Goal: Transaction & Acquisition: Purchase product/service

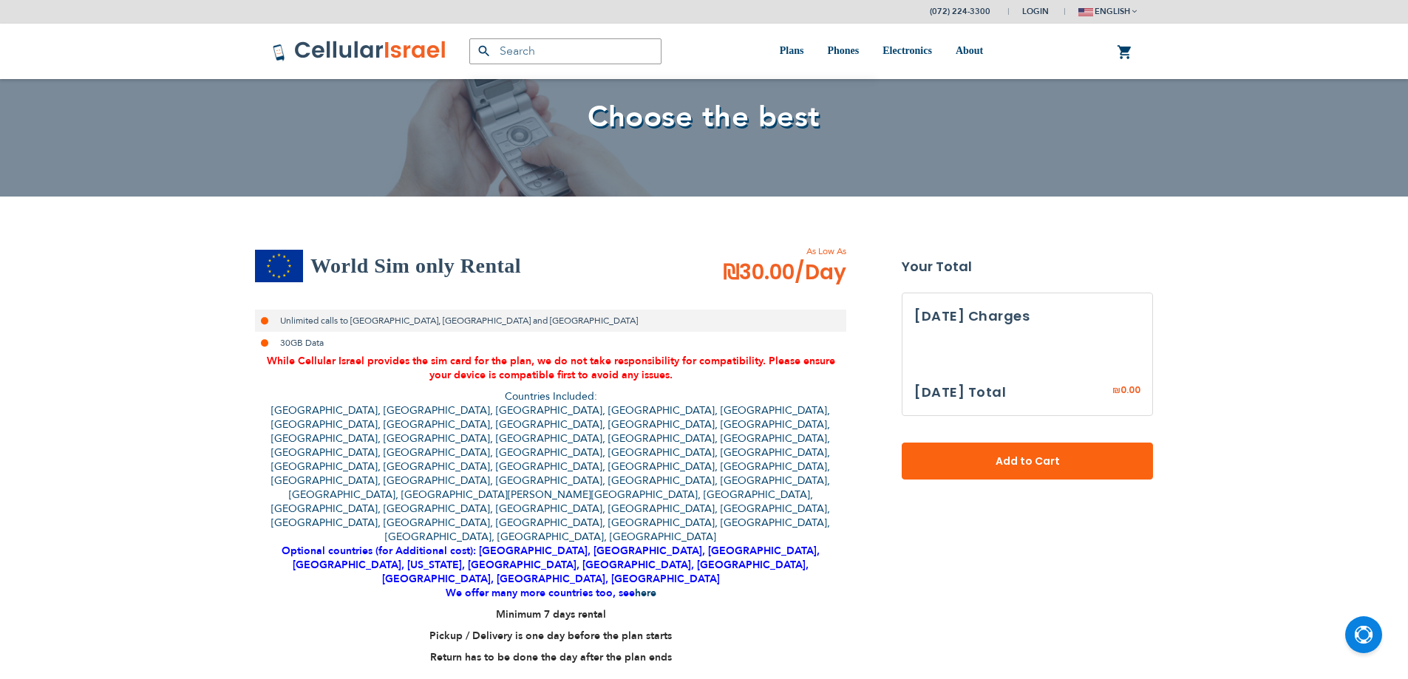
select select
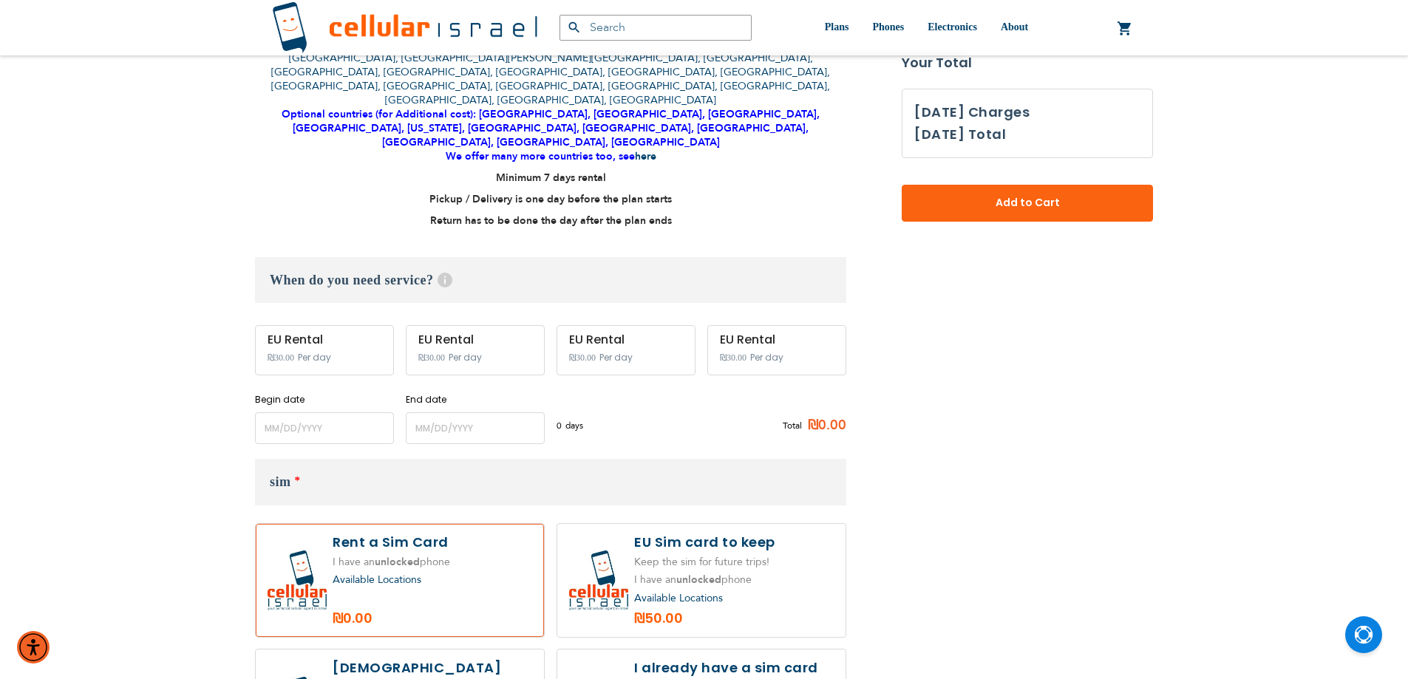
scroll to position [518, 0]
click at [305, 411] on input "name" at bounding box center [324, 427] width 139 height 32
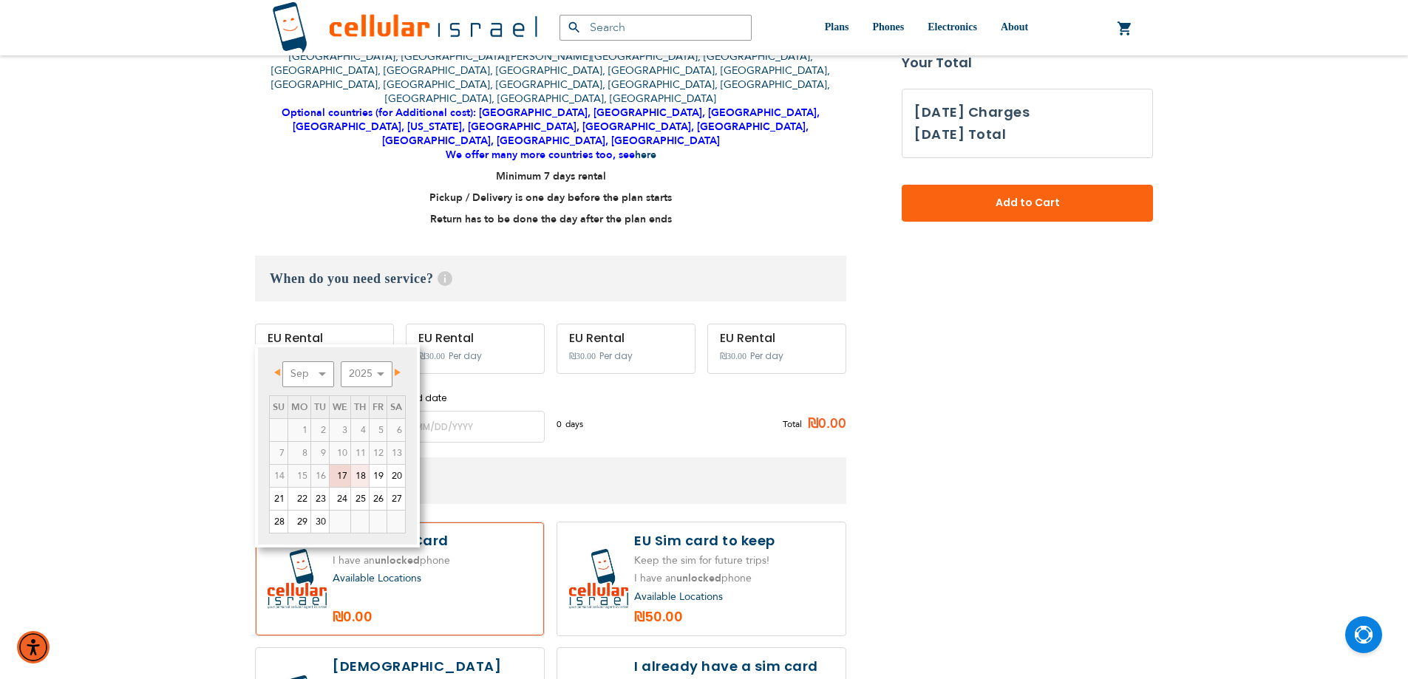
click at [364, 484] on link "18" at bounding box center [360, 476] width 18 height 22
type input "[DATE]"
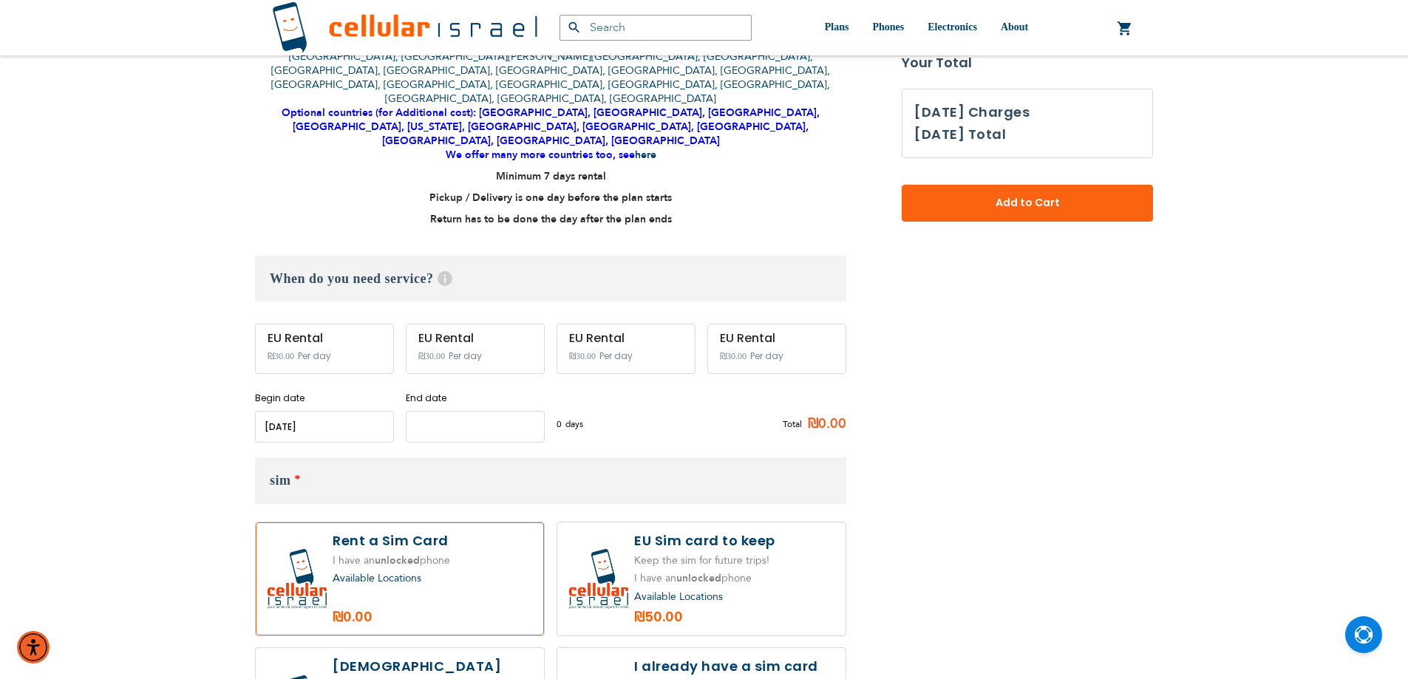
click at [443, 411] on input "name" at bounding box center [475, 427] width 139 height 32
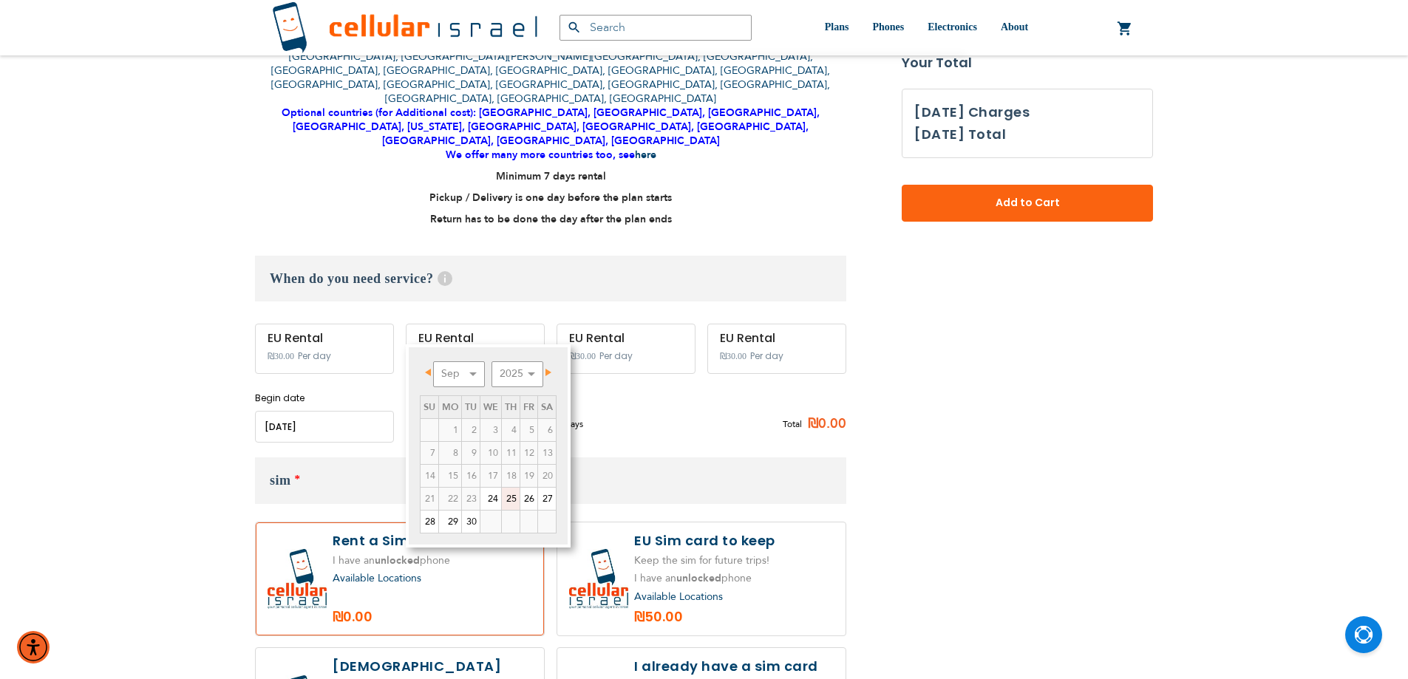
click at [517, 503] on link "25" at bounding box center [511, 499] width 18 height 22
type input "[DATE]"
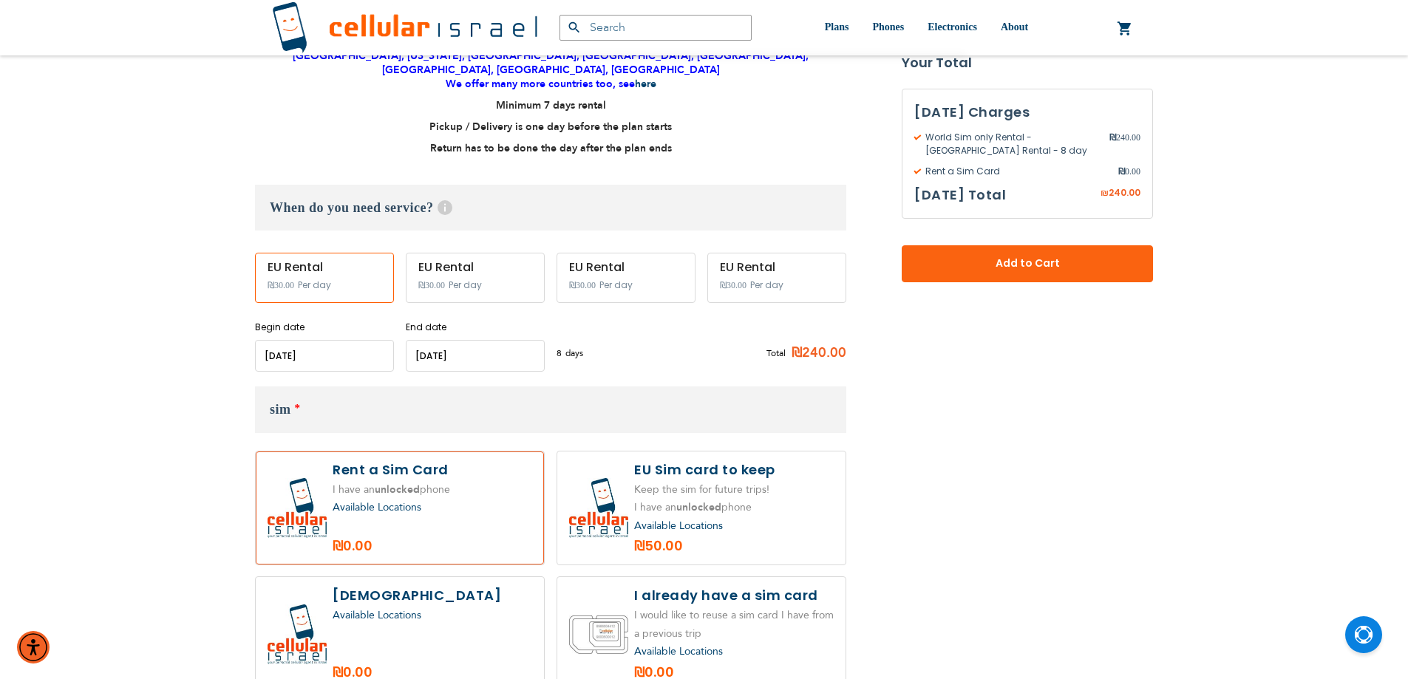
scroll to position [665, 0]
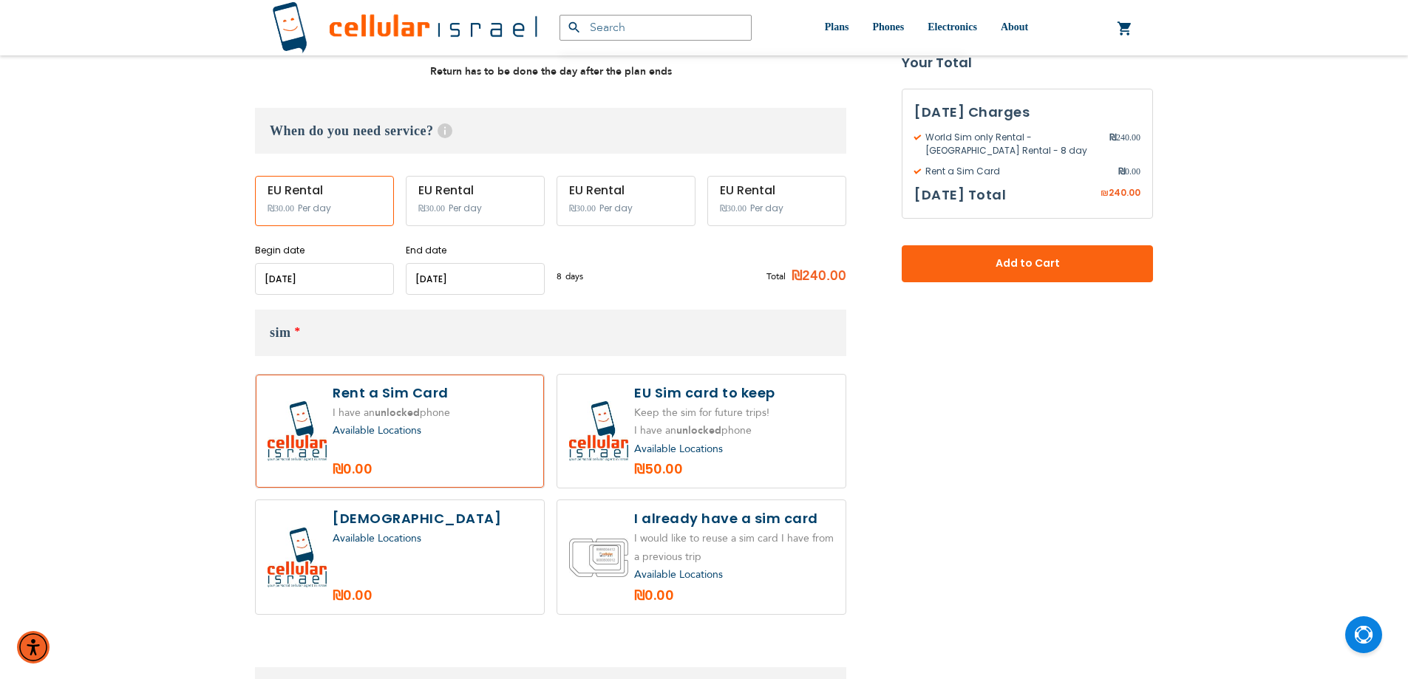
click at [721, 375] on label at bounding box center [701, 432] width 288 height 114
radio input "true"
click at [430, 375] on label at bounding box center [400, 432] width 288 height 114
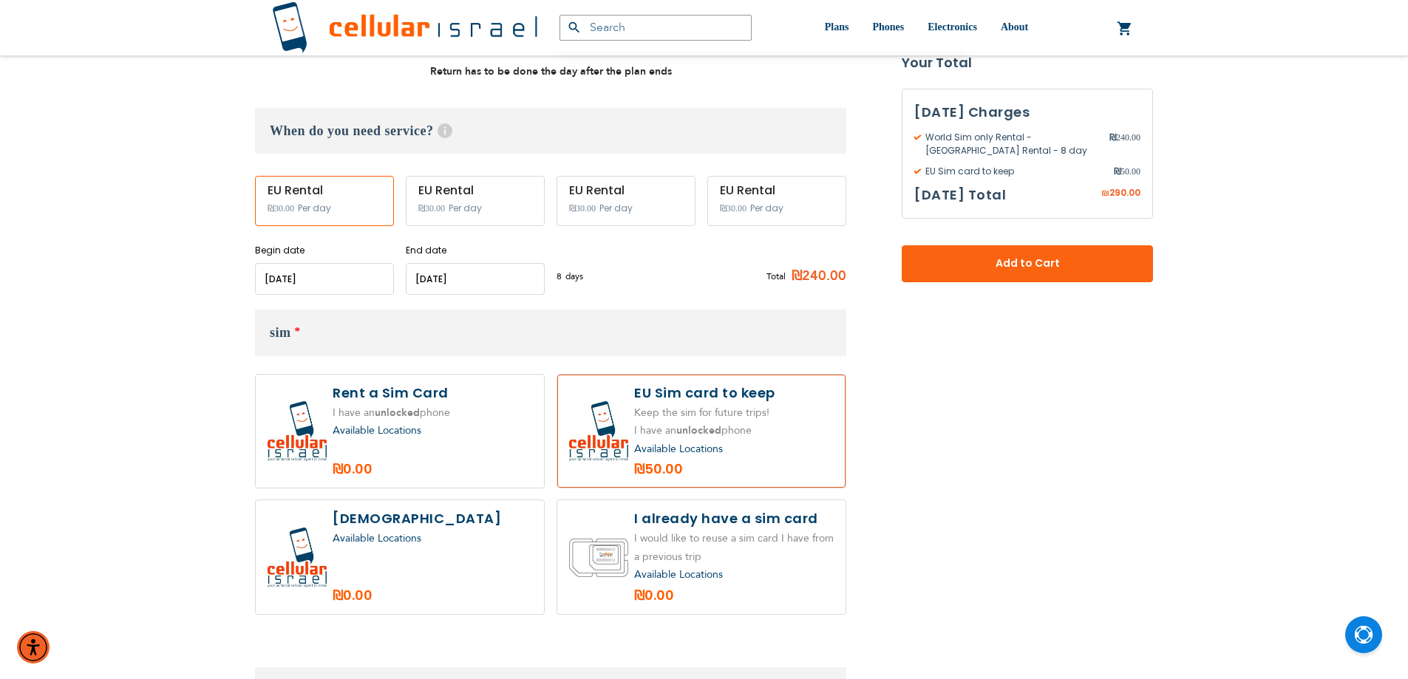
radio input "true"
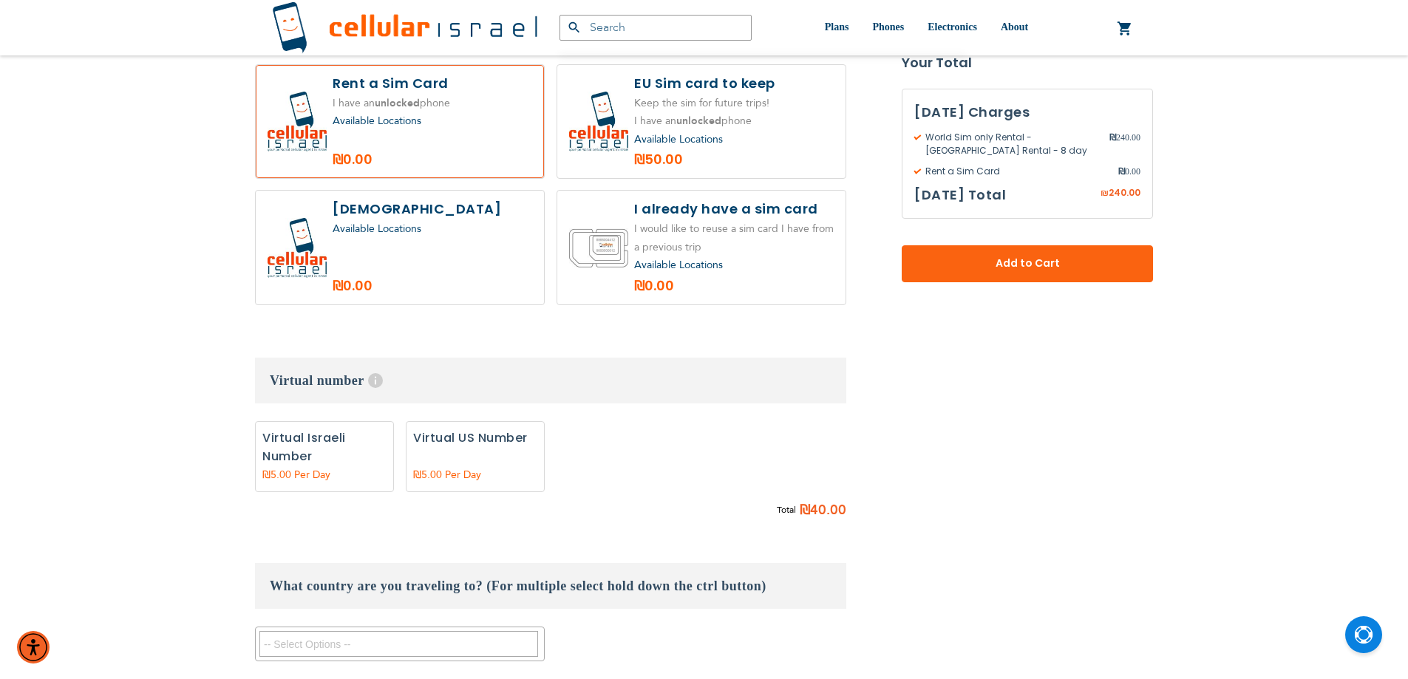
scroll to position [1035, 0]
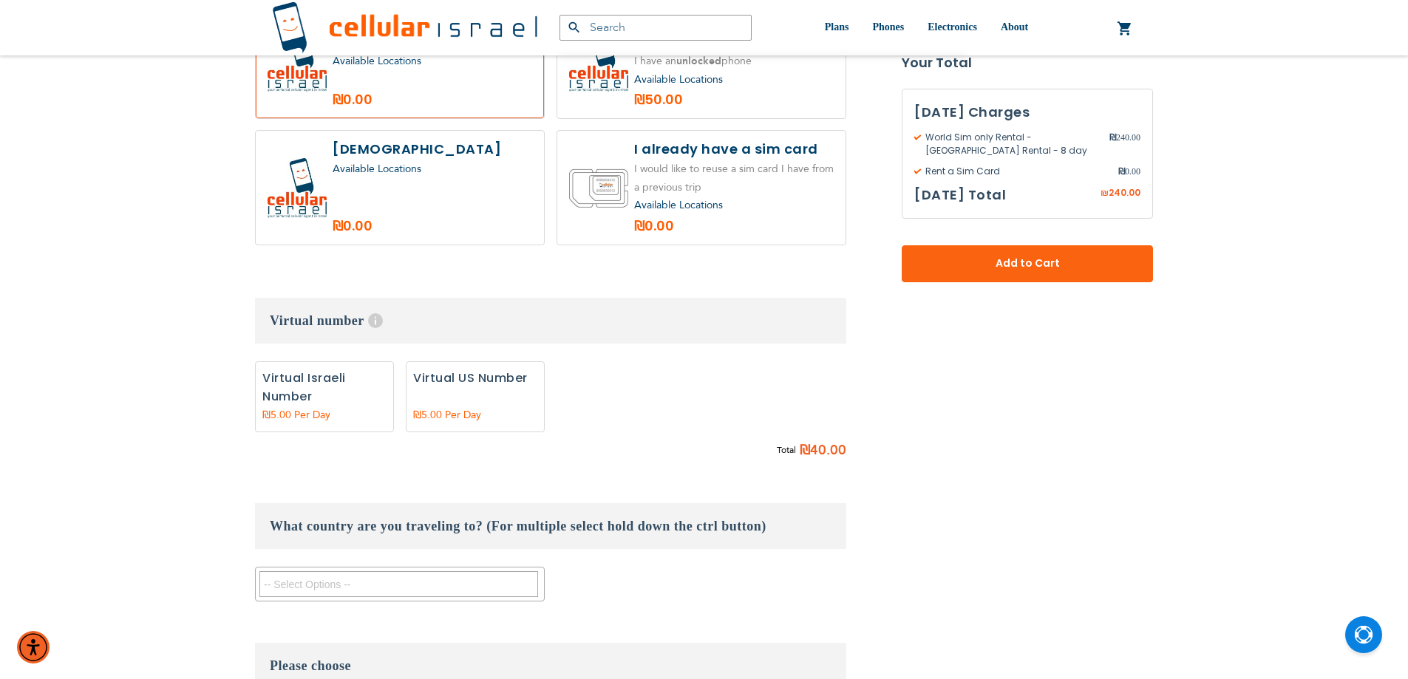
click at [489, 362] on label "Add" at bounding box center [475, 397] width 139 height 71
radio input "true"
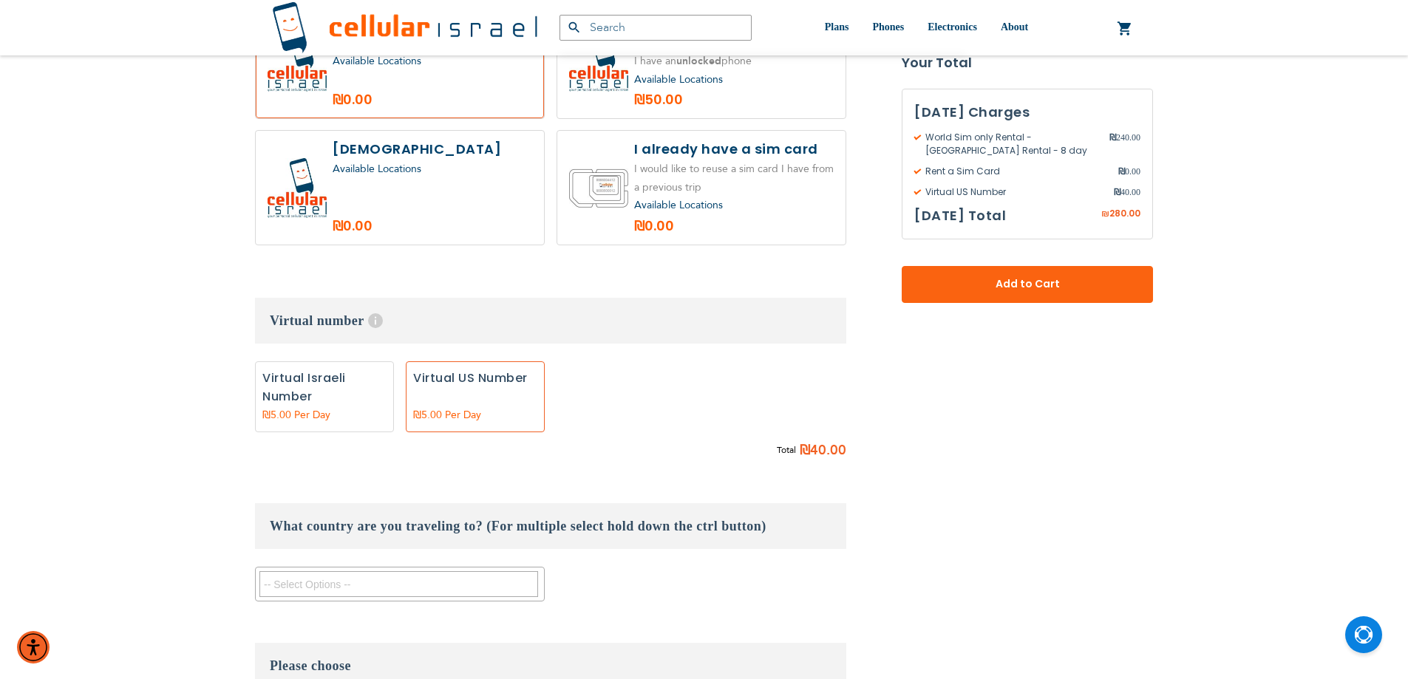
click at [382, 572] on textarea "Search" at bounding box center [399, 585] width 279 height 26
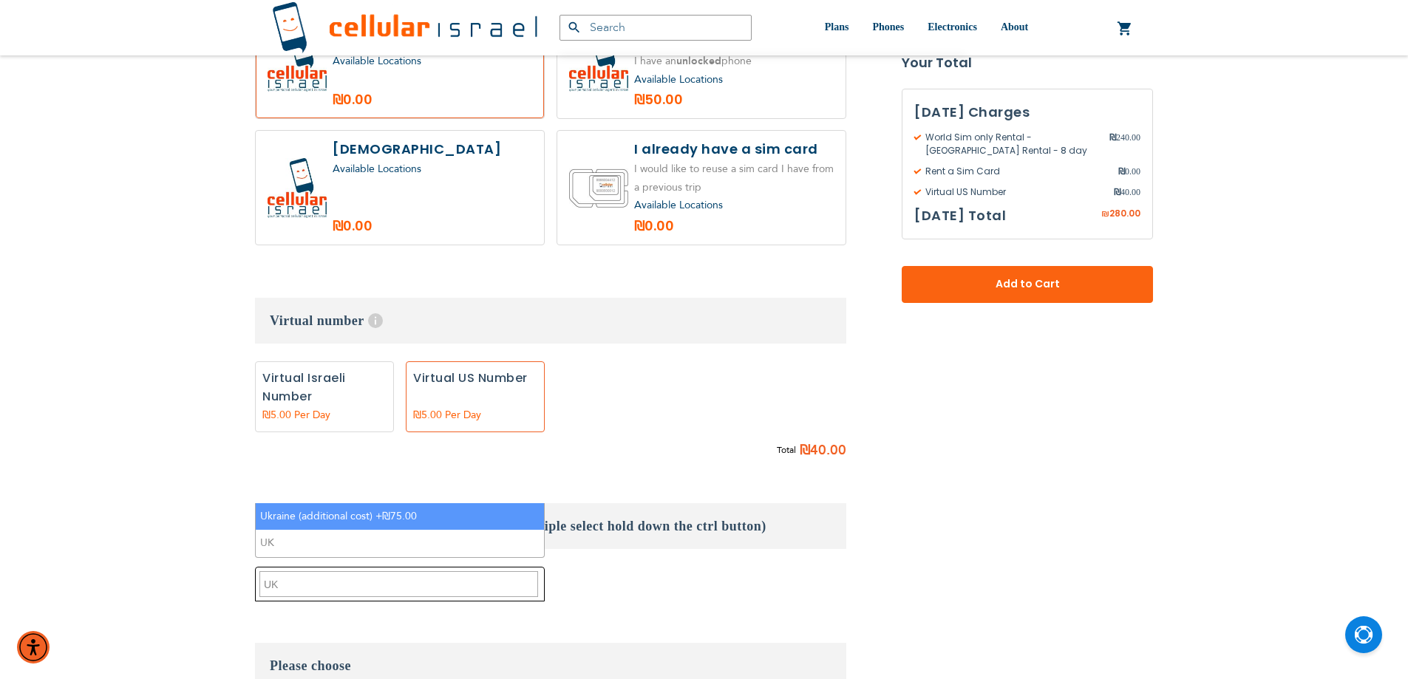
type textarea "UK"
click at [380, 516] on li "Ukraine (additional cost) +₪75.00" at bounding box center [400, 517] width 288 height 27
select select "10405"
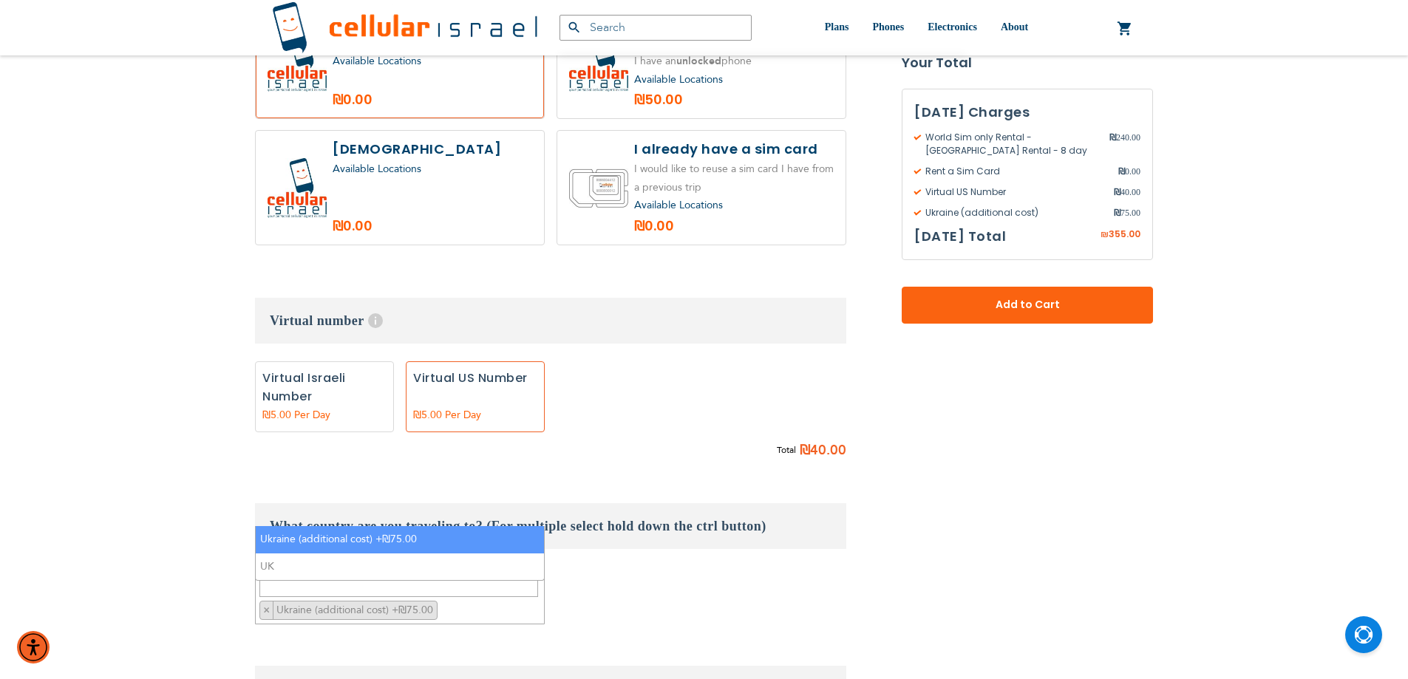
click at [579, 362] on div "None Virtual Israeli Number 8" at bounding box center [550, 401] width 591 height 78
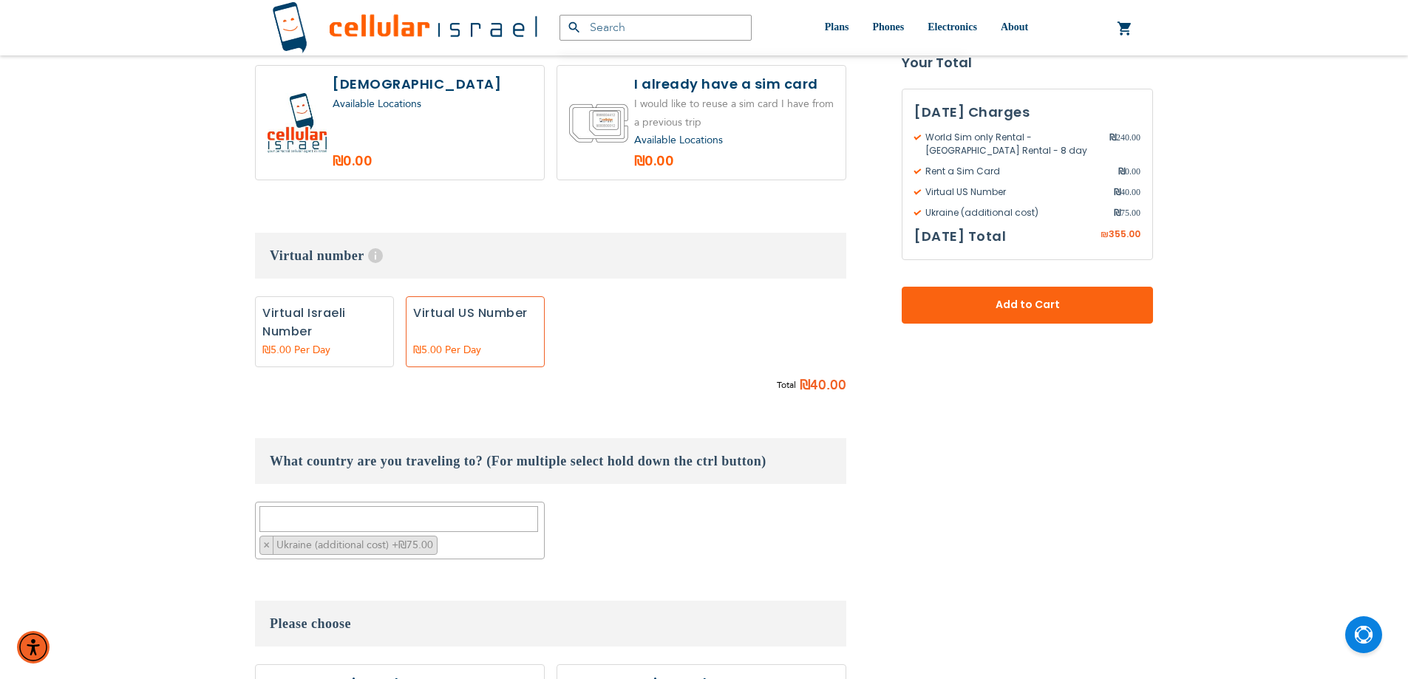
scroll to position [1257, 0]
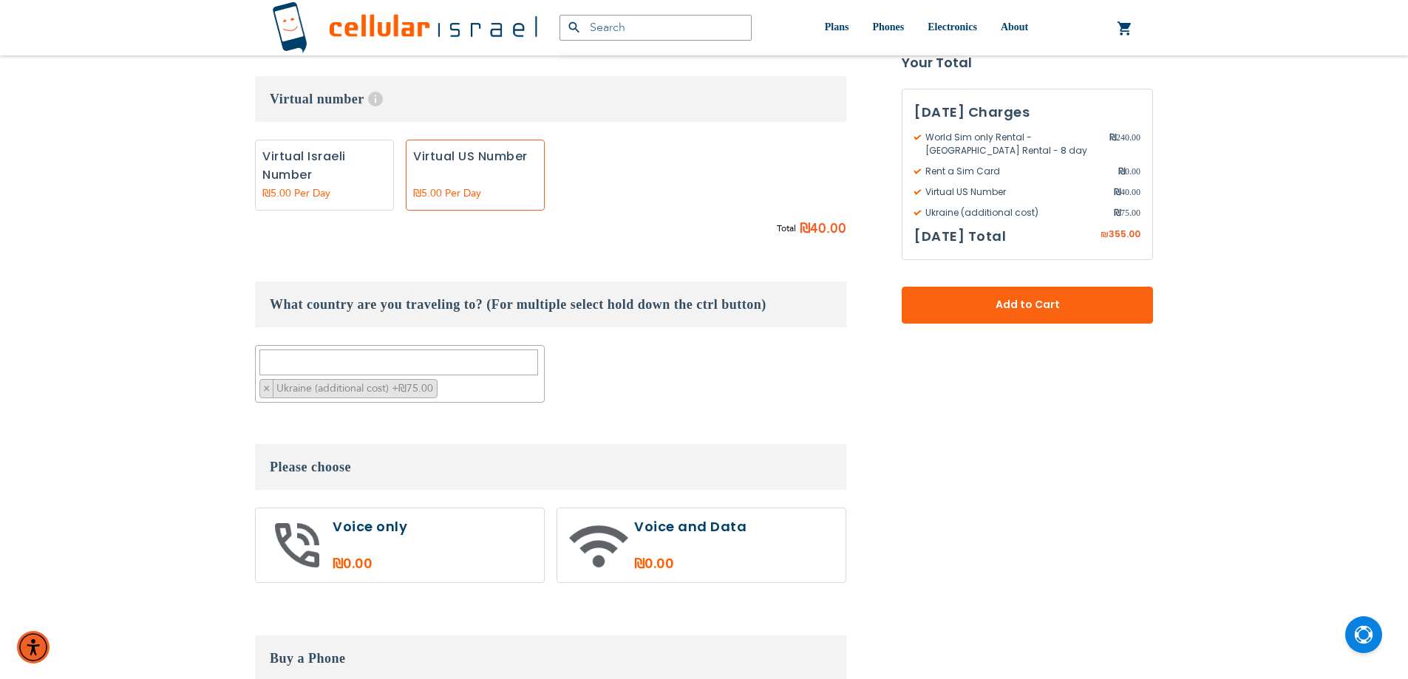
click at [458, 509] on label at bounding box center [400, 546] width 288 height 74
radio input "true"
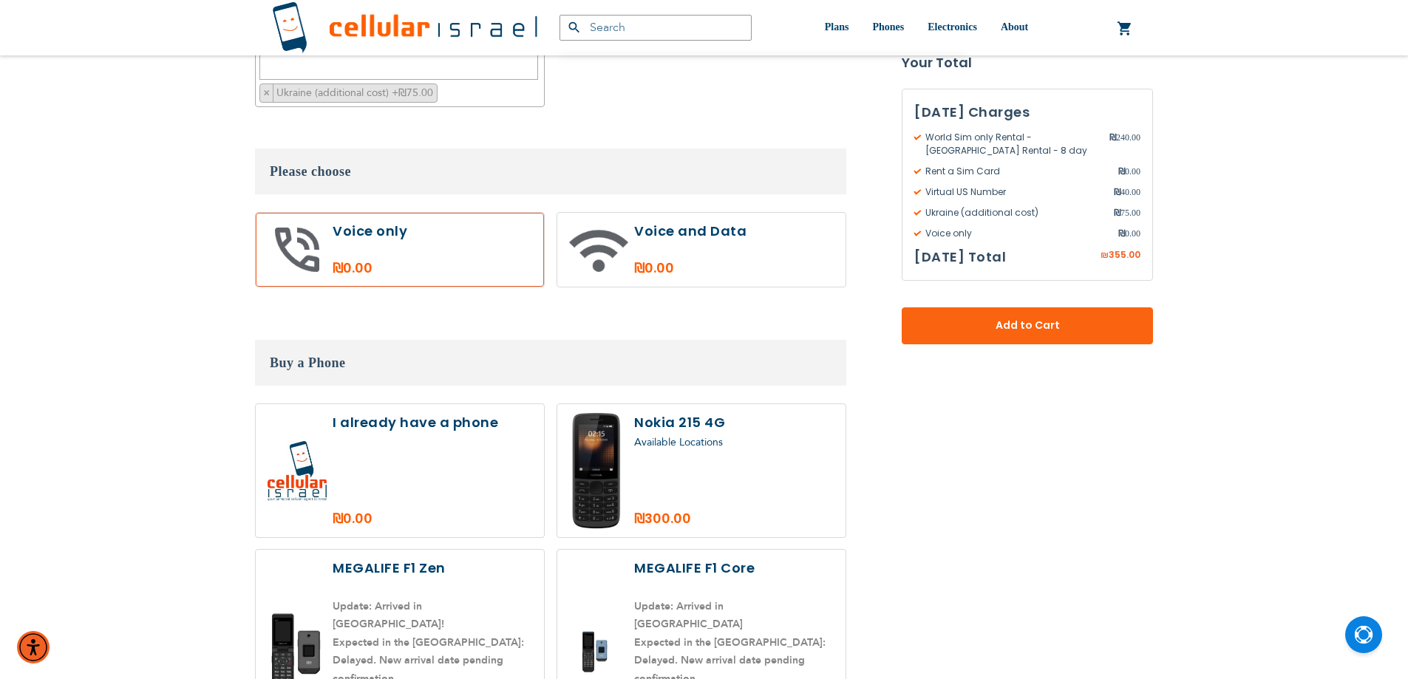
scroll to position [1183, 0]
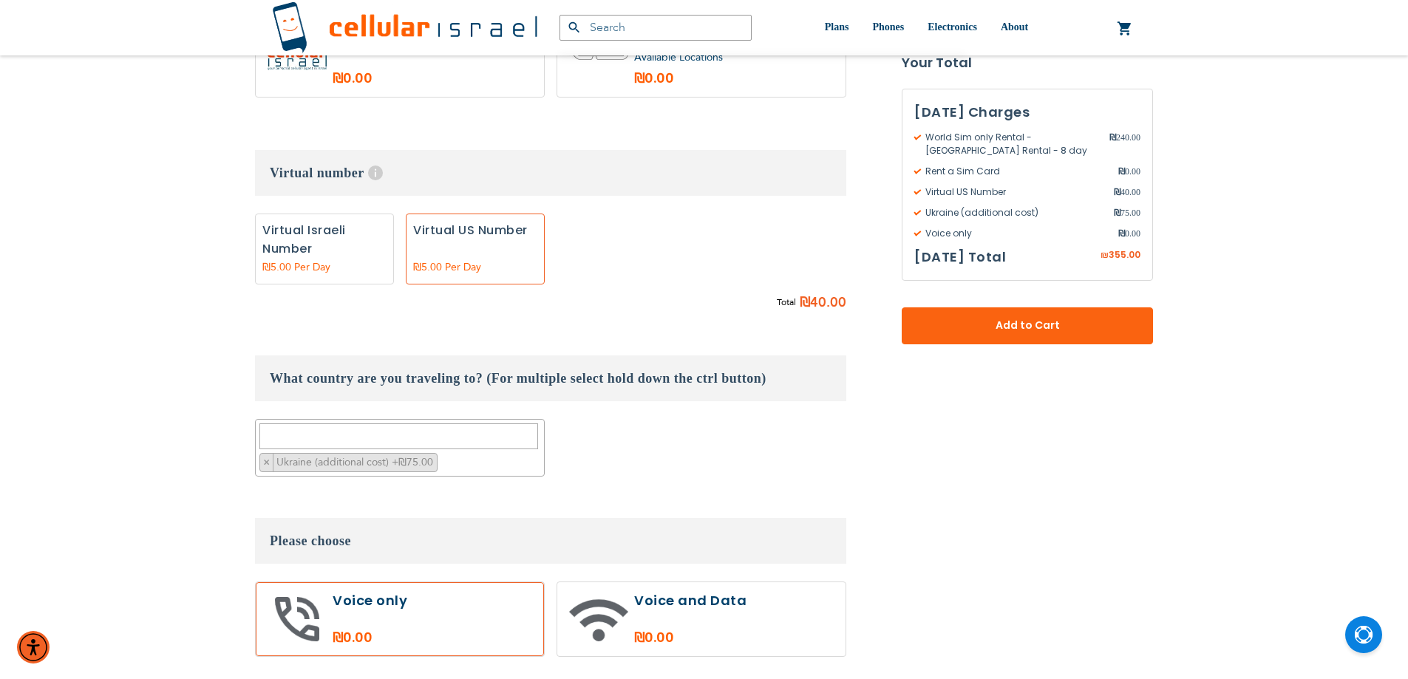
click at [440, 424] on textarea "Search" at bounding box center [399, 437] width 279 height 26
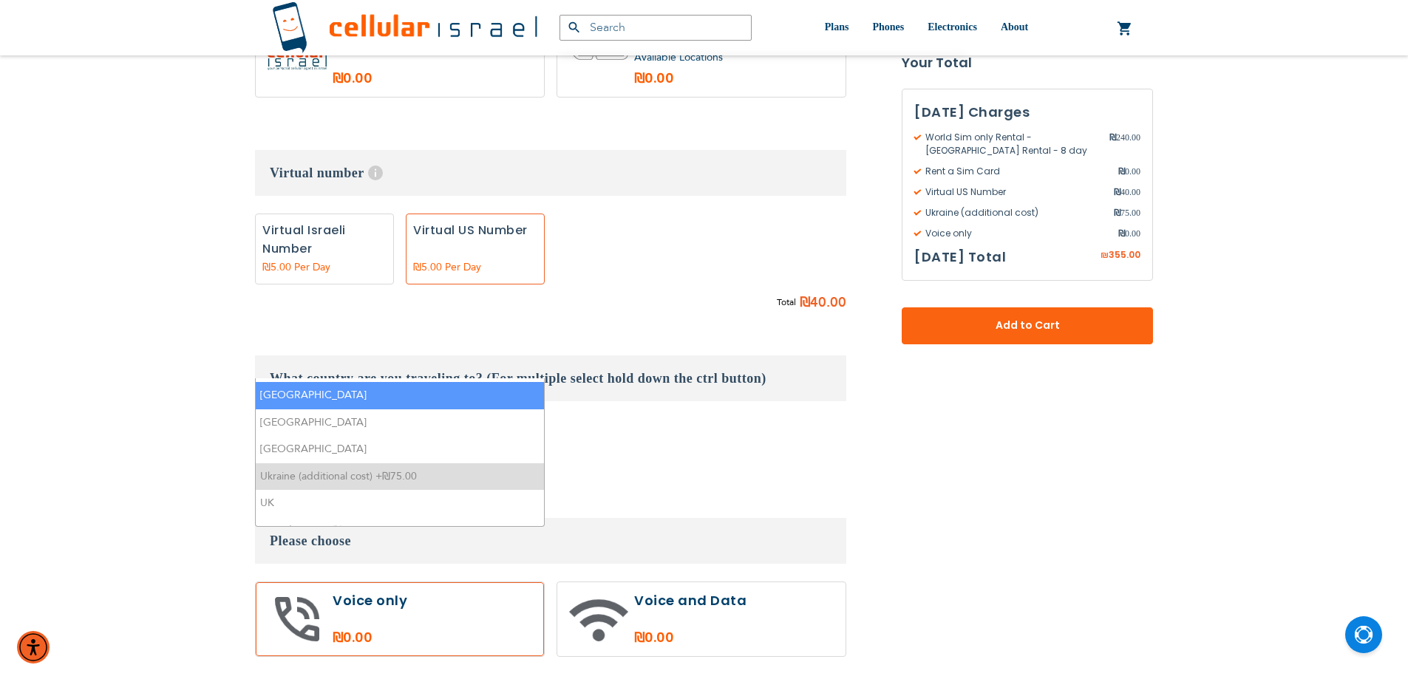
scroll to position [0, 0]
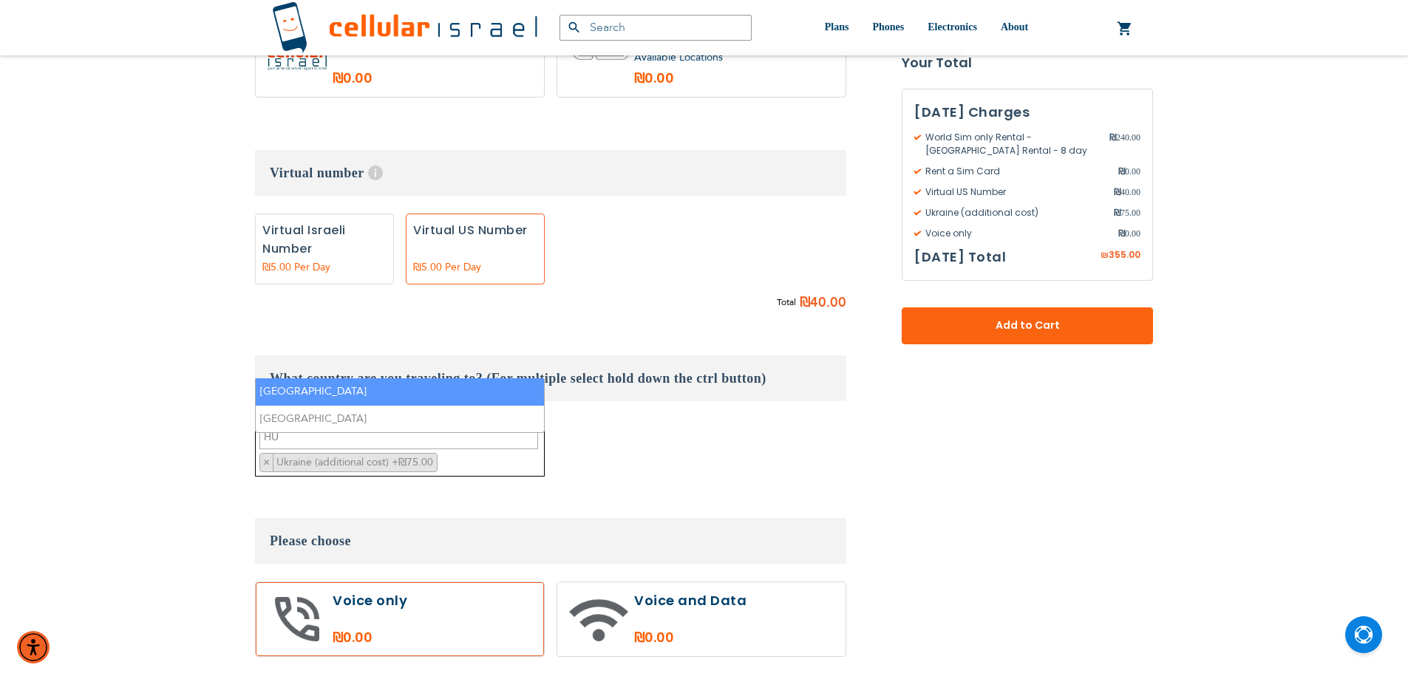
type textarea "HU"
click at [469, 385] on li "[GEOGRAPHIC_DATA]" at bounding box center [400, 392] width 288 height 27
select select "9118"
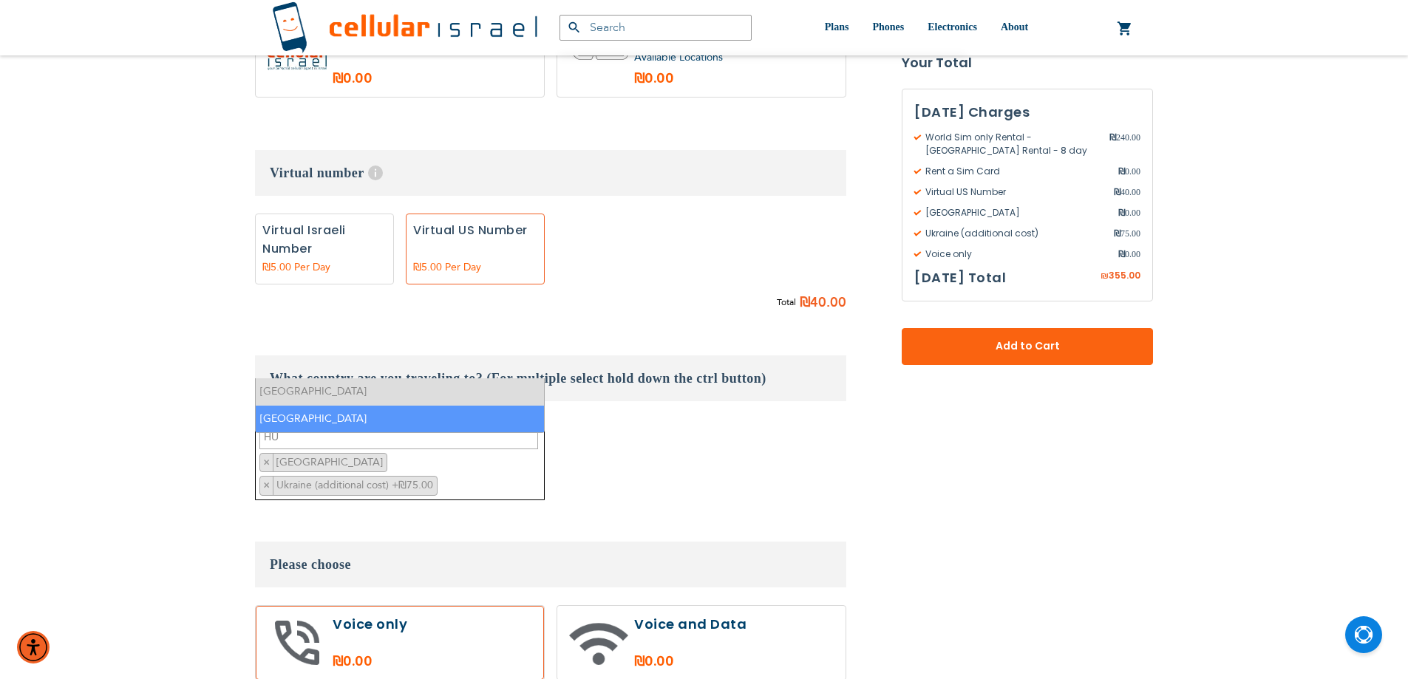
click at [316, 424] on textarea "HU" at bounding box center [399, 437] width 279 height 26
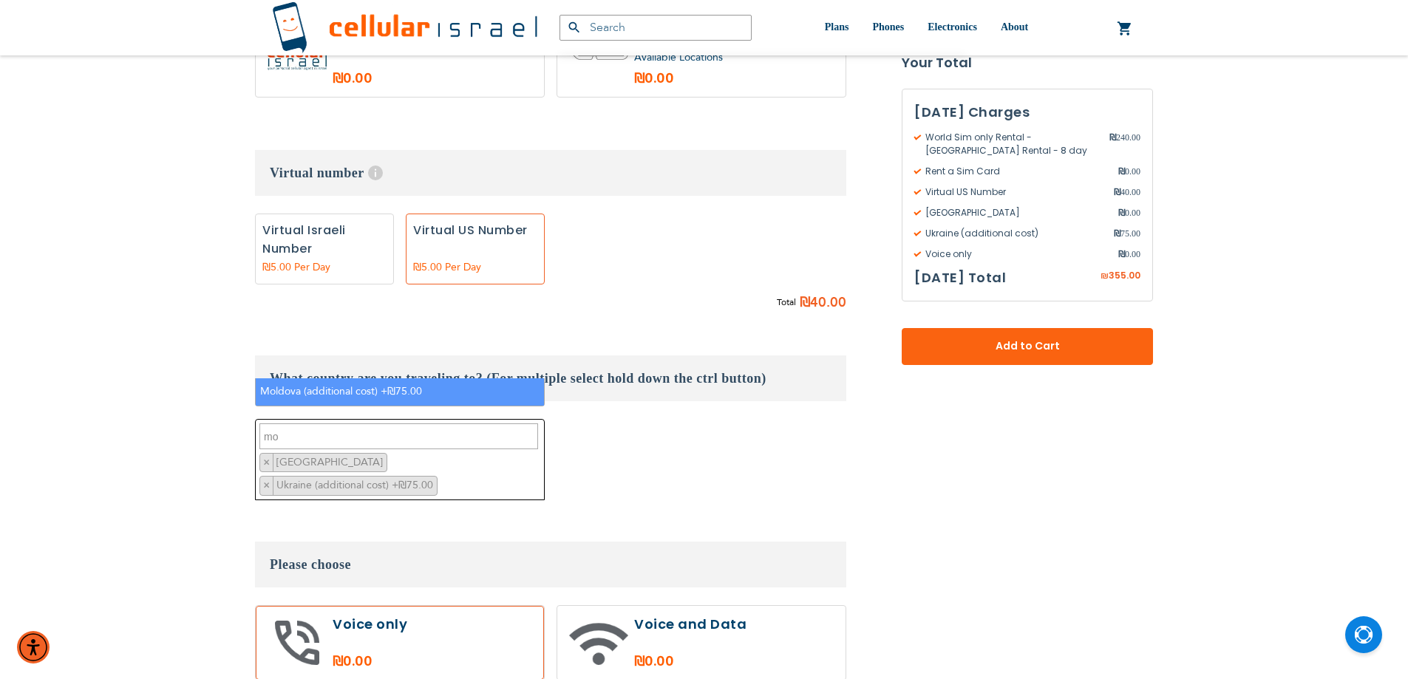
type textarea "mo"
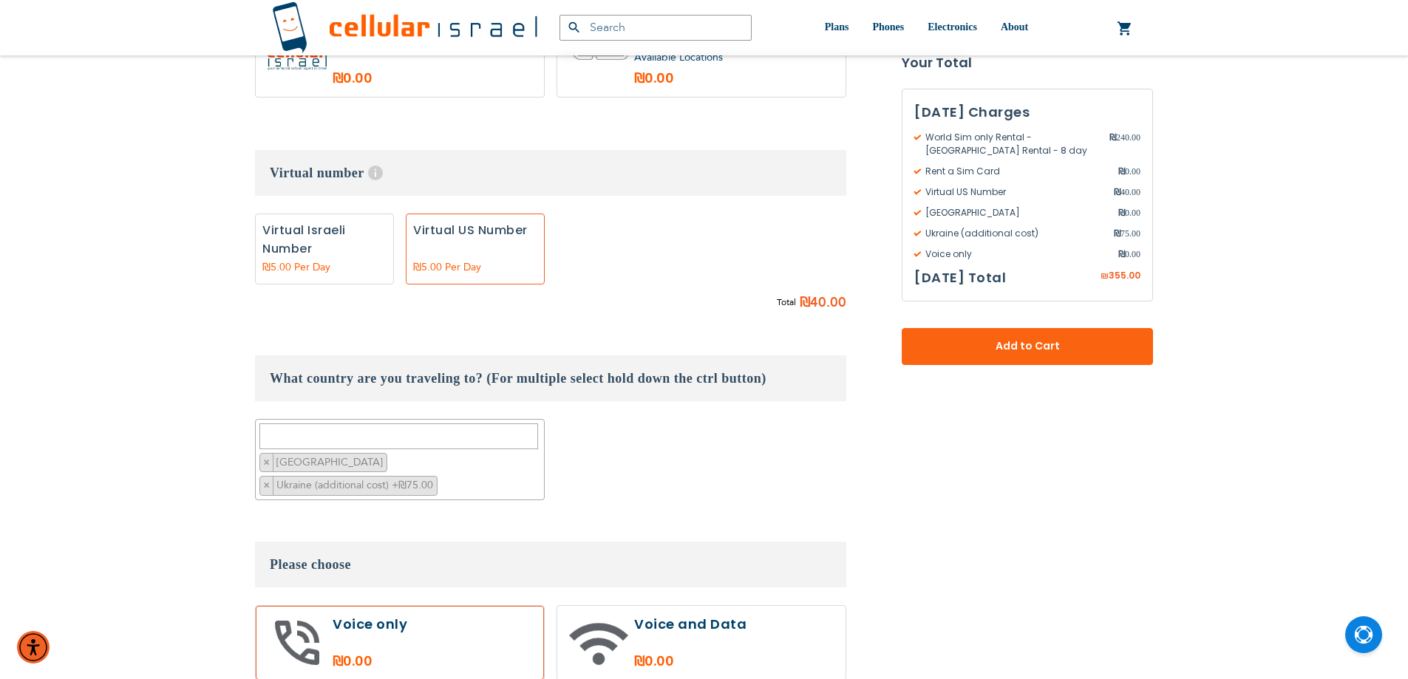
click at [737, 407] on fieldset "Customize: World Sim only Rental select plan Minimum 7 days rental" at bounding box center [550, 569] width 591 height 1554
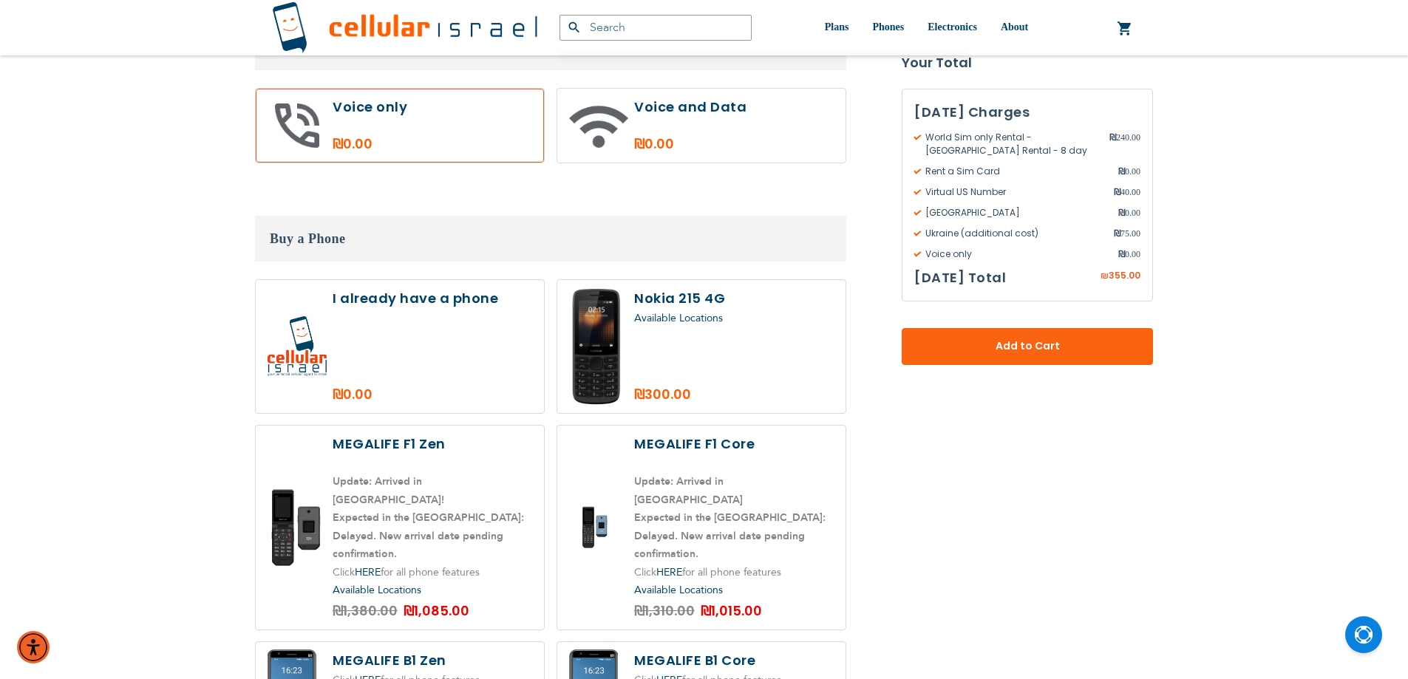
scroll to position [1922, 0]
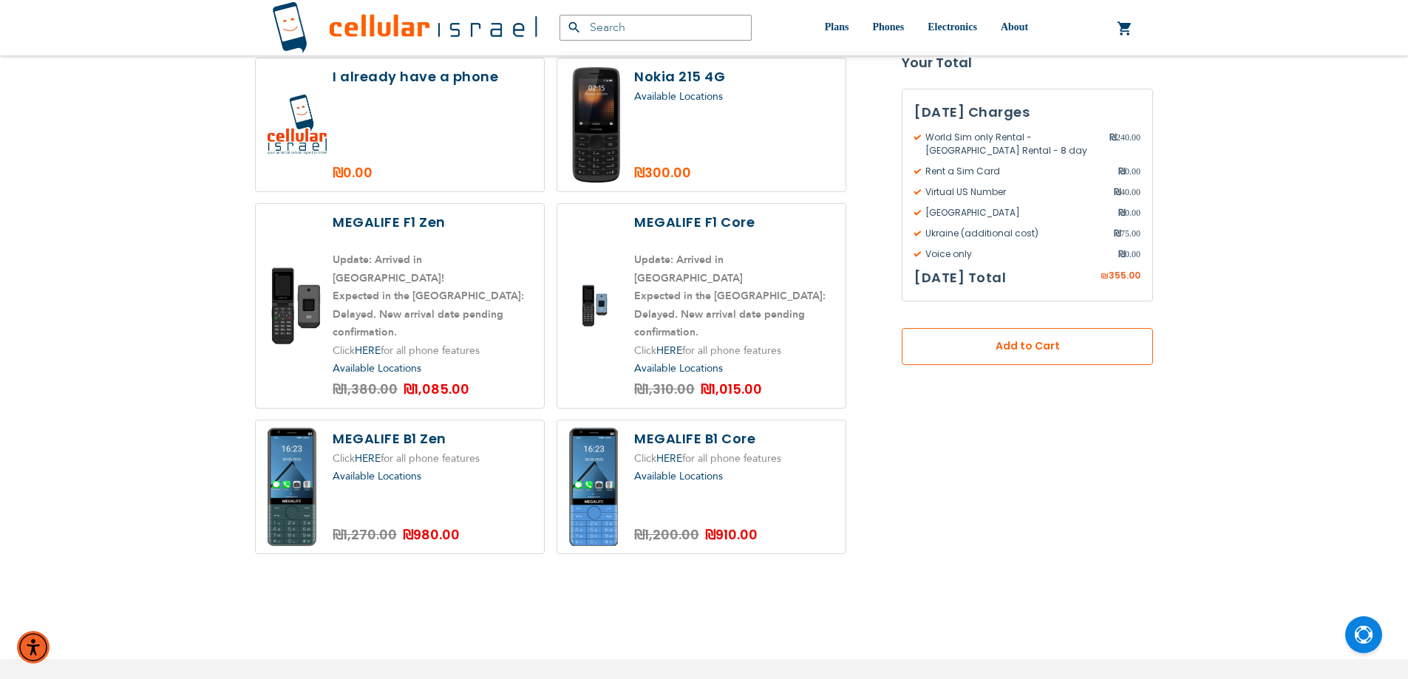
click at [1035, 339] on span "Add to Cart" at bounding box center [1028, 347] width 154 height 16
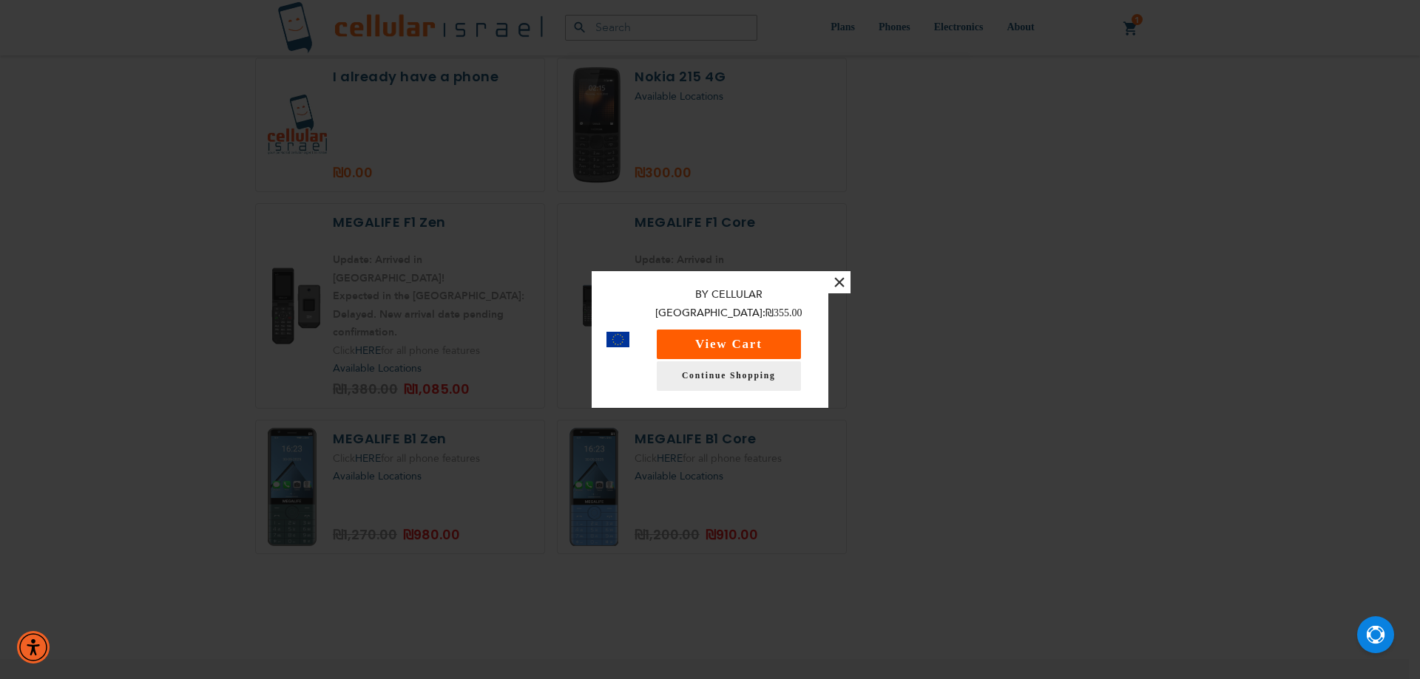
click at [738, 336] on button "View Cart" at bounding box center [729, 345] width 144 height 30
